Goal: Find contact information: Find contact information

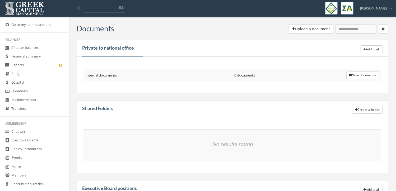
scroll to position [85, 0]
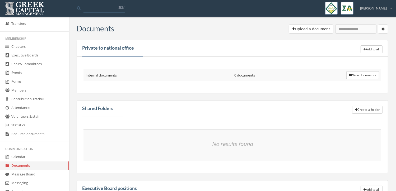
click at [36, 81] on link "Forms" at bounding box center [34, 81] width 69 height 9
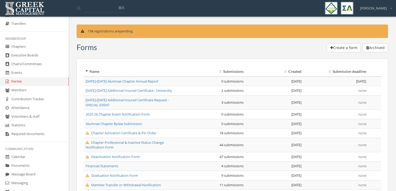
click at [35, 48] on link "Chapters" at bounding box center [34, 47] width 69 height 9
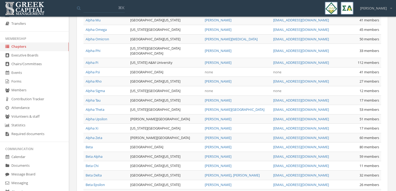
scroll to position [143, 0]
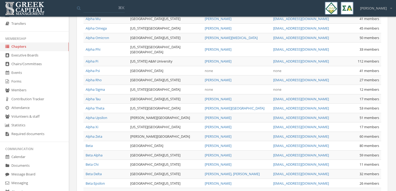
click at [96, 97] on link "Alpha Tau" at bounding box center [93, 99] width 15 height 5
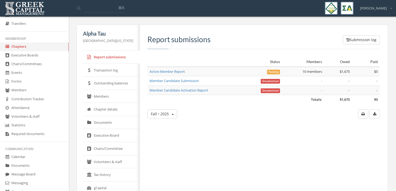
click at [114, 97] on link "Members" at bounding box center [111, 96] width 57 height 13
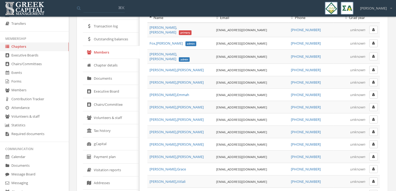
scroll to position [45, 0]
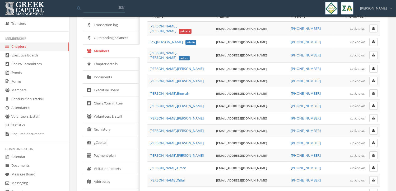
click at [109, 66] on link "Chapter details" at bounding box center [111, 64] width 57 height 13
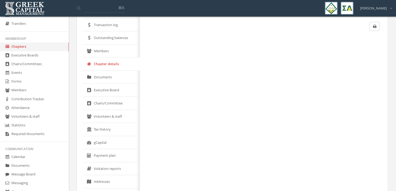
click at [112, 90] on link "Executive Board" at bounding box center [111, 90] width 57 height 13
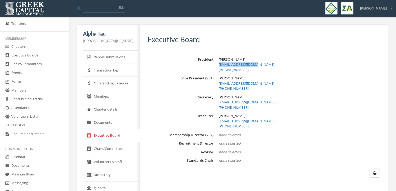
drag, startPoint x: 214, startPoint y: 64, endPoint x: 259, endPoint y: 66, distance: 45.5
click at [259, 66] on div "President [PERSON_NAME] [EMAIL_ADDRESS][DOMAIN_NAME] [PHONE_NUMBER]" at bounding box center [263, 65] width 232 height 16
copy link "[EMAIL_ADDRESS][DOMAIN_NAME]"
click at [30, 49] on link "Chapters" at bounding box center [34, 47] width 69 height 9
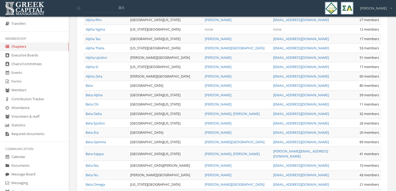
scroll to position [206, 0]
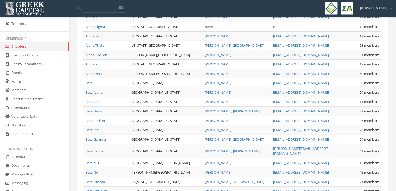
click at [94, 109] on link "Beta Delta" at bounding box center [94, 111] width 16 height 5
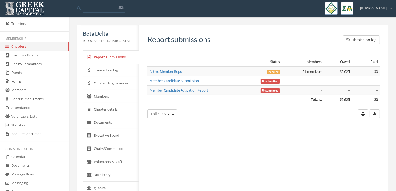
click at [122, 97] on link "Members" at bounding box center [111, 96] width 57 height 13
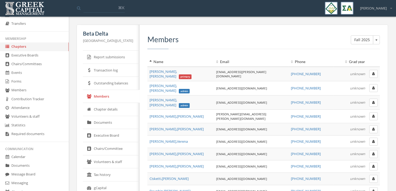
click at [113, 137] on link "Executive Board" at bounding box center [111, 135] width 57 height 13
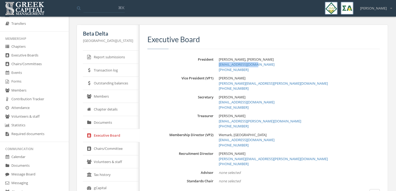
drag, startPoint x: 220, startPoint y: 66, endPoint x: 264, endPoint y: 64, distance: 44.1
click at [264, 64] on div "President [PERSON_NAME], [PERSON_NAME] [EMAIL_ADDRESS][DOMAIN_NAME] [PHONE_NUMB…" at bounding box center [263, 65] width 232 height 16
copy link "[EMAIL_ADDRESS][DOMAIN_NAME]"
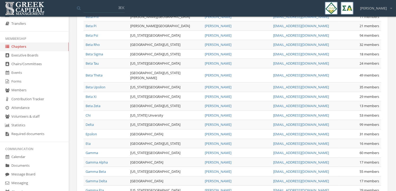
scroll to position [394, 0]
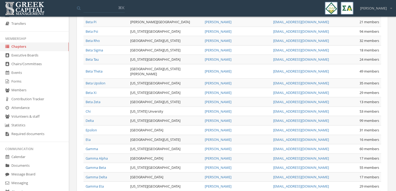
click at [95, 100] on link "Beta Zeta" at bounding box center [93, 102] width 15 height 5
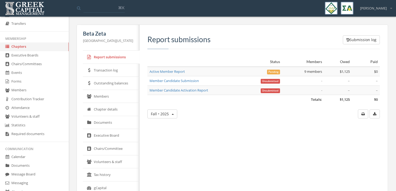
click at [107, 137] on link "Executive Board" at bounding box center [111, 135] width 57 height 13
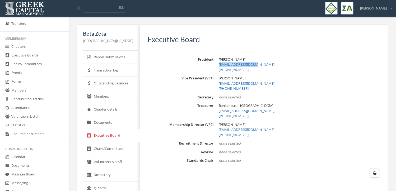
drag, startPoint x: 220, startPoint y: 64, endPoint x: 267, endPoint y: 65, distance: 47.0
click at [267, 65] on div "President [PERSON_NAME] [EMAIL_ADDRESS][DOMAIN_NAME] [PHONE_NUMBER]" at bounding box center [263, 65] width 232 height 16
copy link "[EMAIL_ADDRESS][DOMAIN_NAME]"
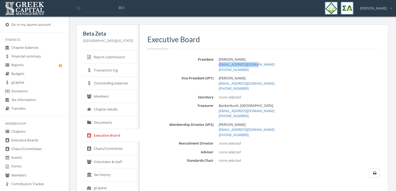
click at [33, 9] on img at bounding box center [25, 8] width 42 height 16
